Goal: Task Accomplishment & Management: Use online tool/utility

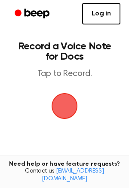
click at [102, 20] on link "Log in" at bounding box center [101, 13] width 38 height 21
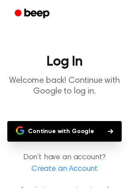
click at [50, 130] on button "Continue with Google" at bounding box center [64, 131] width 114 height 21
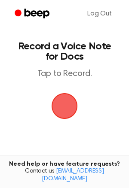
click at [67, 103] on span "button" at bounding box center [64, 105] width 33 height 33
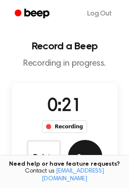
click at [85, 159] on button "Save" at bounding box center [85, 157] width 34 height 34
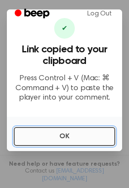
click at [65, 135] on button "OK" at bounding box center [64, 136] width 101 height 19
